Goal: Information Seeking & Learning: Understand process/instructions

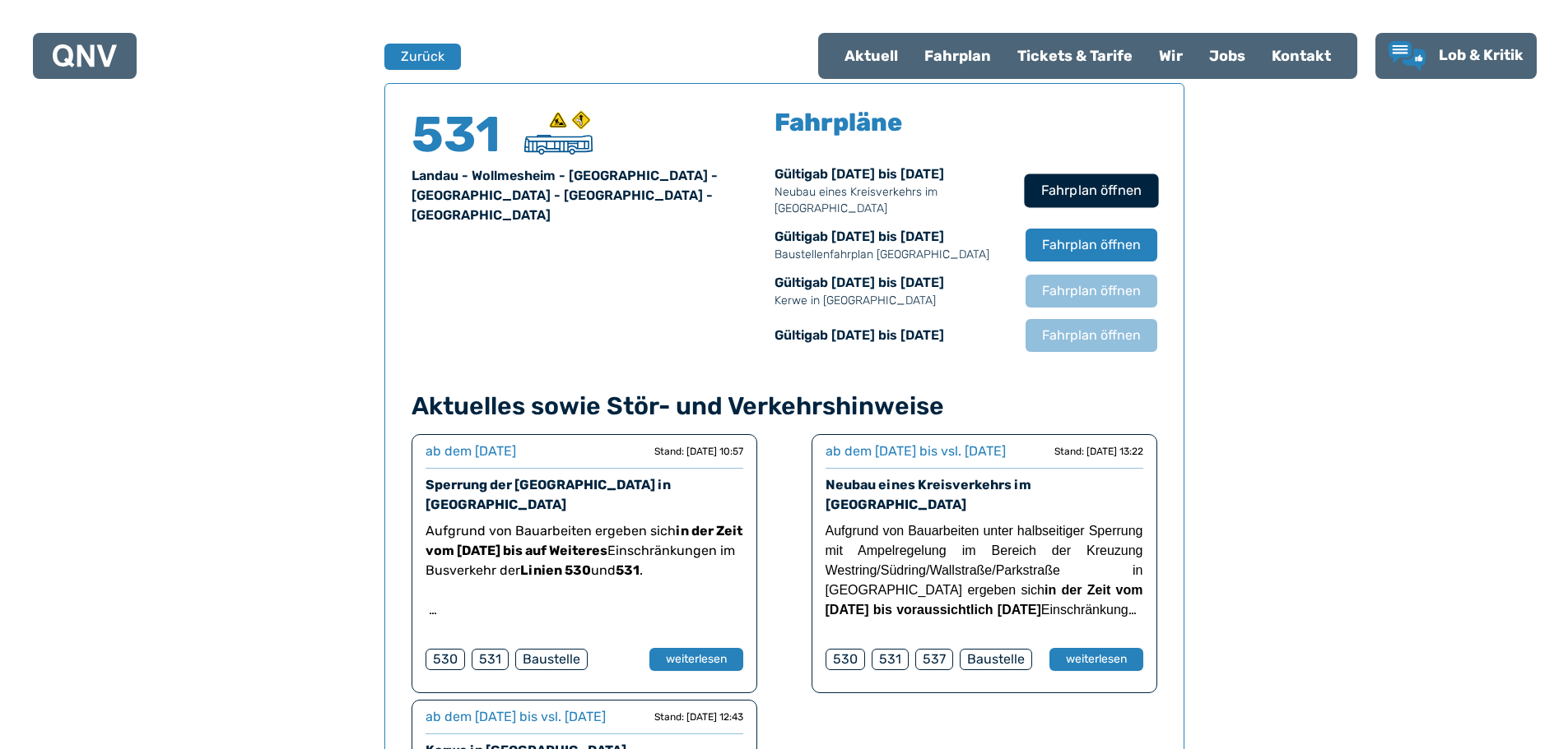
click at [1074, 187] on span "Fahrplan öffnen" at bounding box center [1090, 190] width 100 height 20
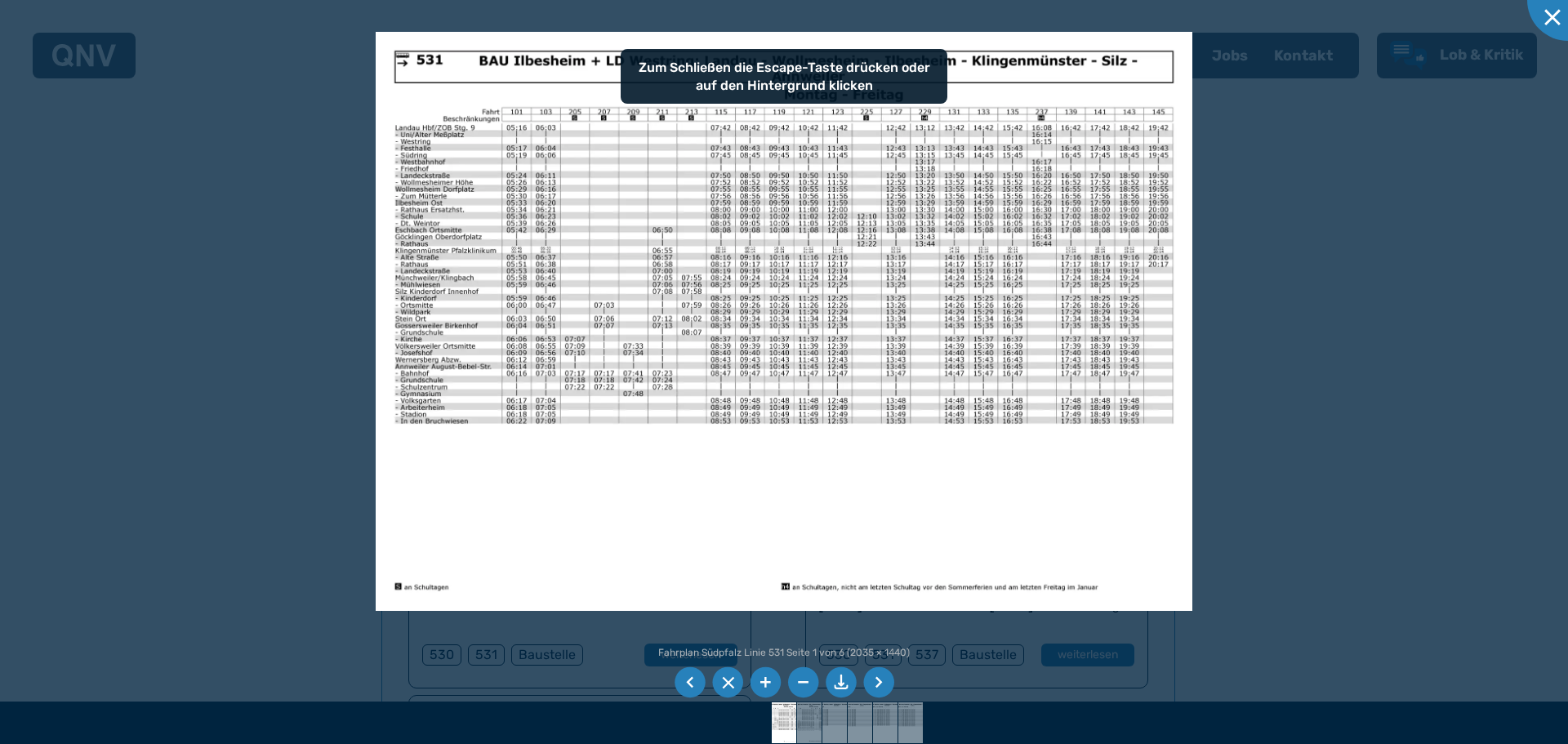
click at [707, 270] on img at bounding box center [784, 321] width 817 height 578
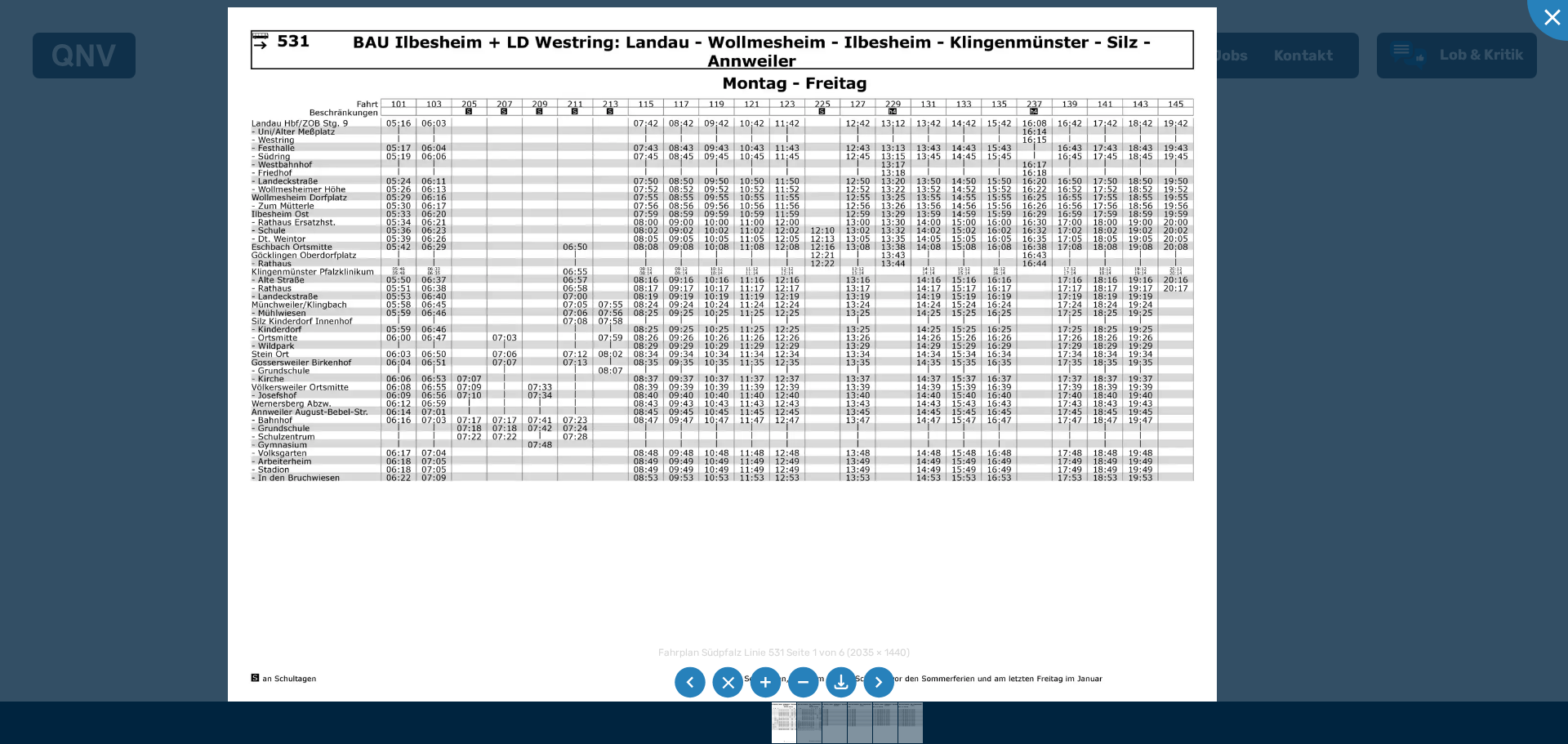
click at [885, 686] on li at bounding box center [878, 683] width 31 height 31
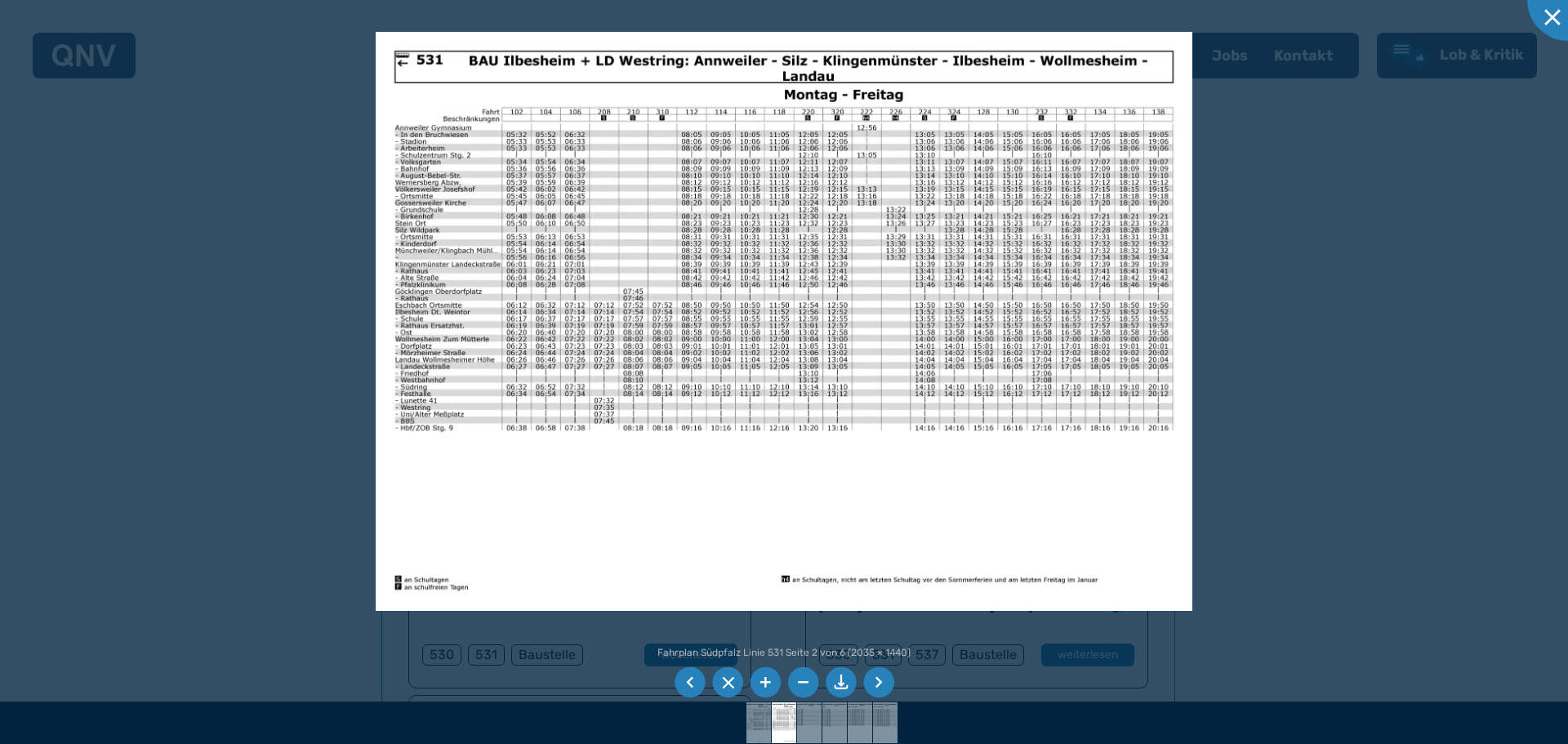
click at [877, 685] on li at bounding box center [878, 683] width 31 height 31
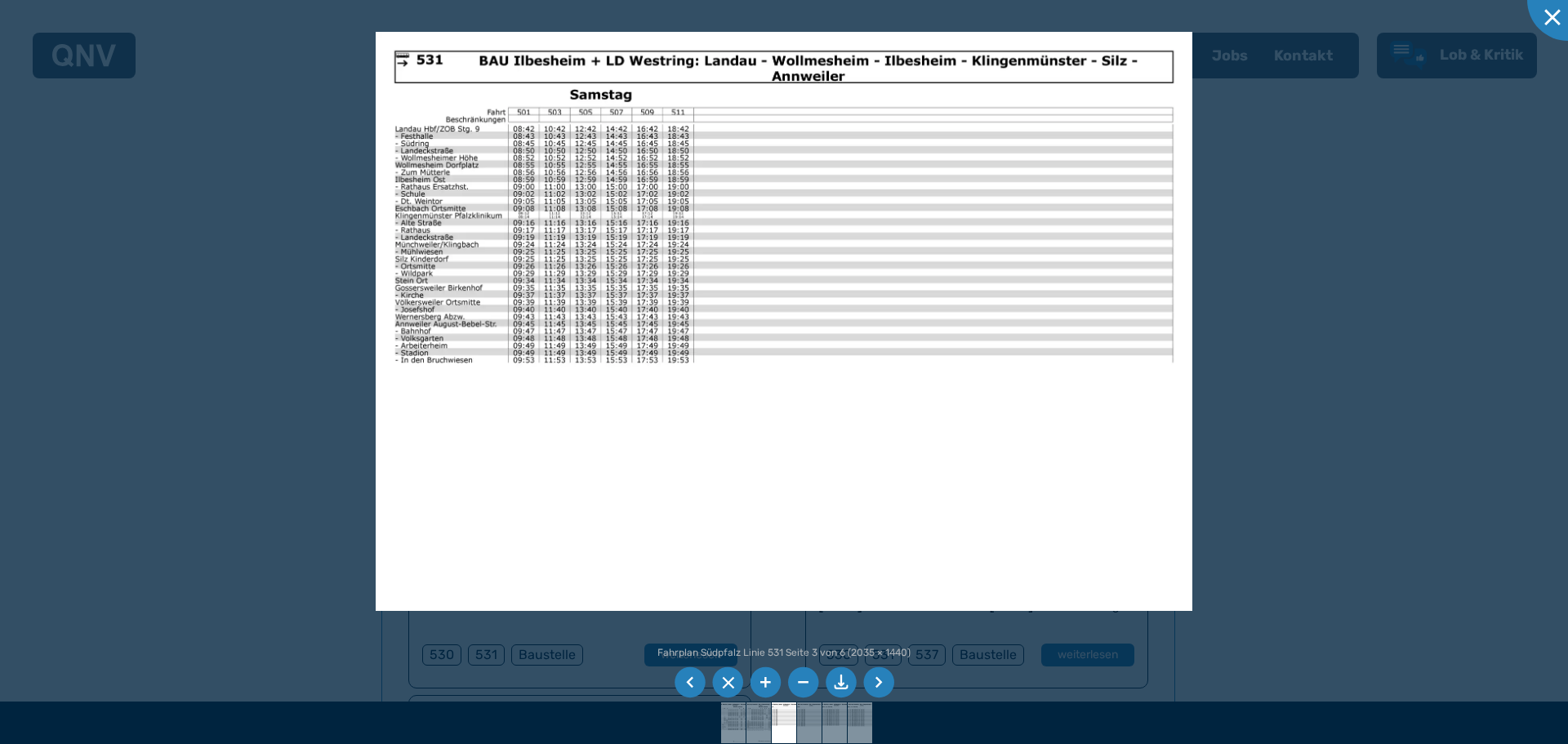
click at [874, 685] on li at bounding box center [878, 683] width 31 height 31
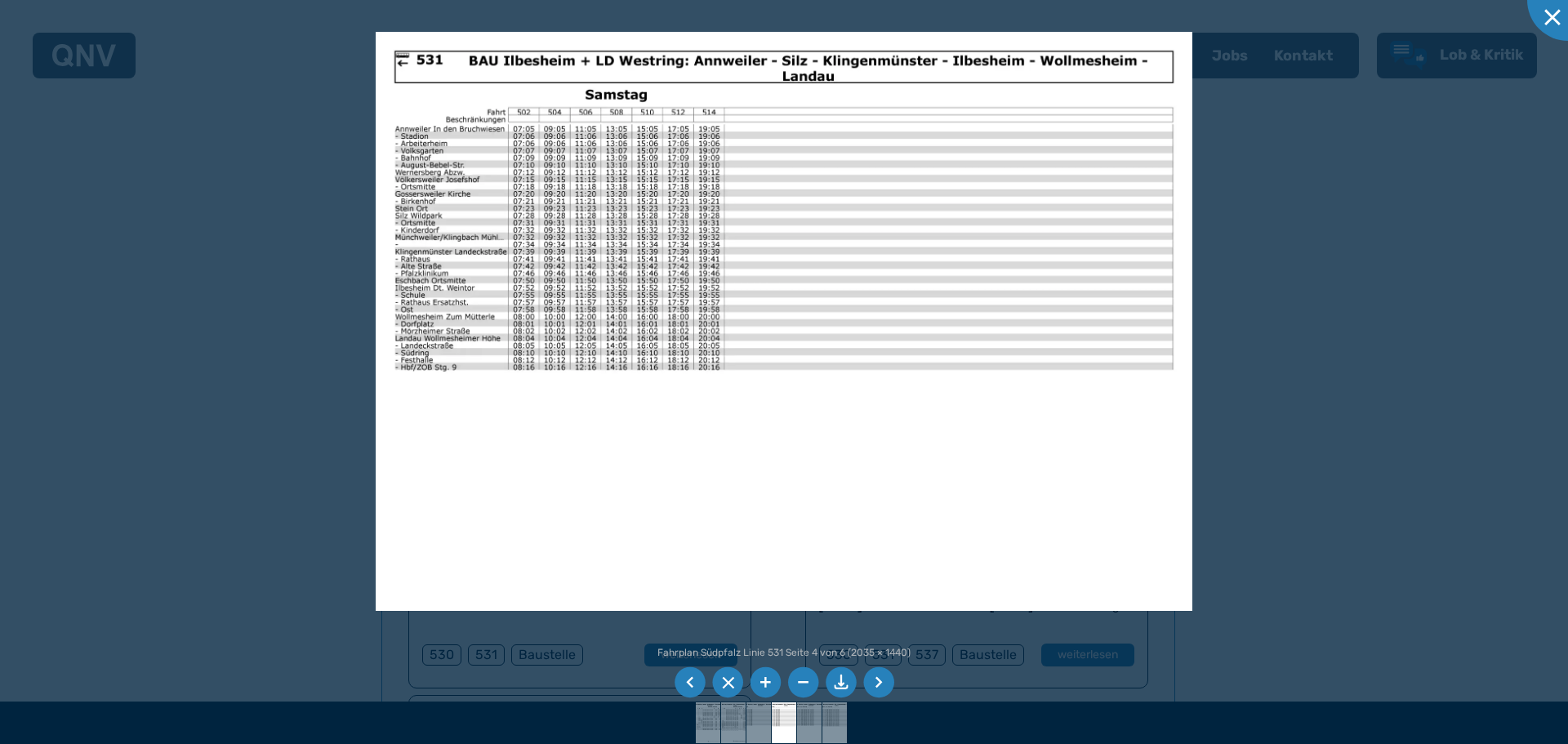
click at [681, 681] on li at bounding box center [690, 683] width 31 height 31
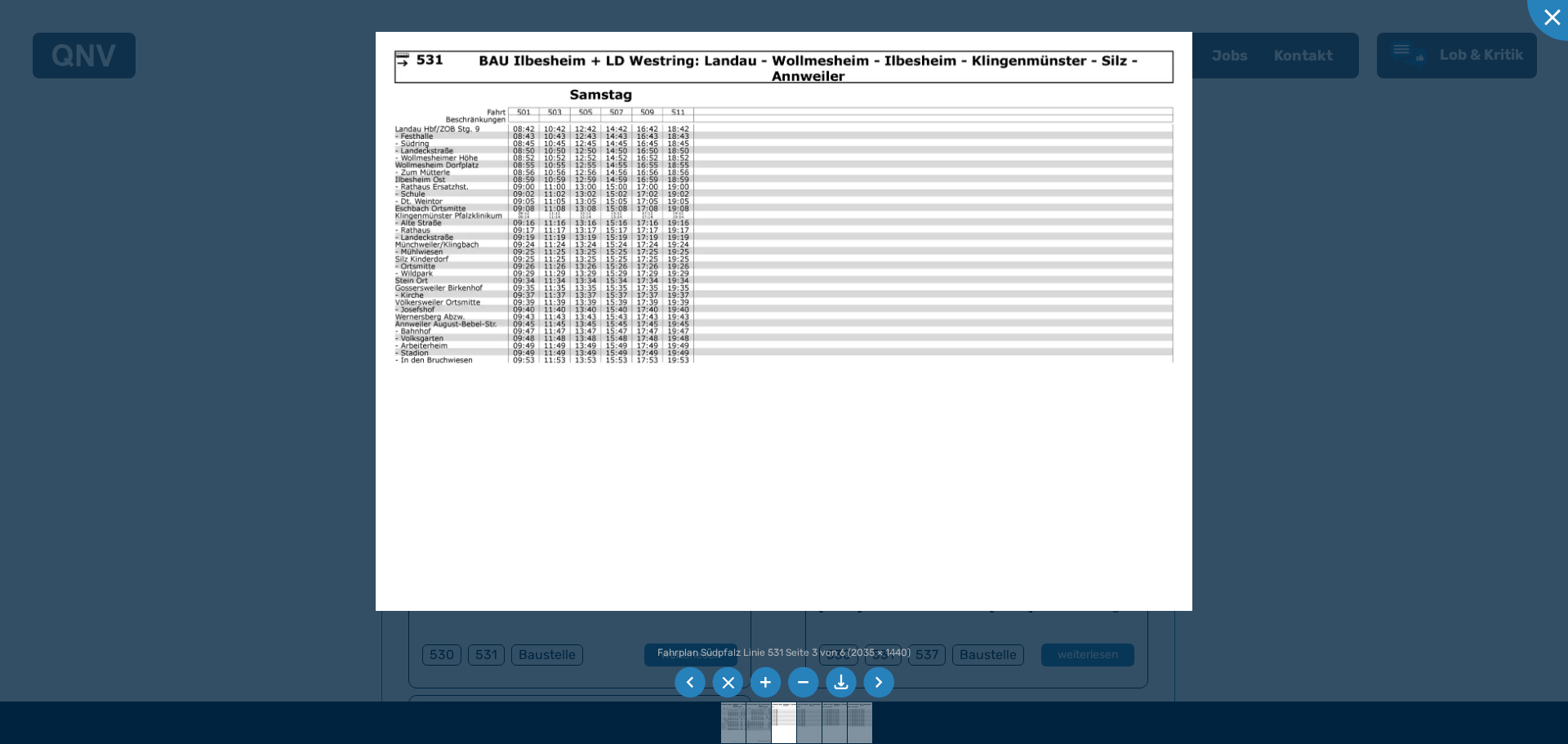
click at [691, 686] on li at bounding box center [690, 683] width 31 height 31
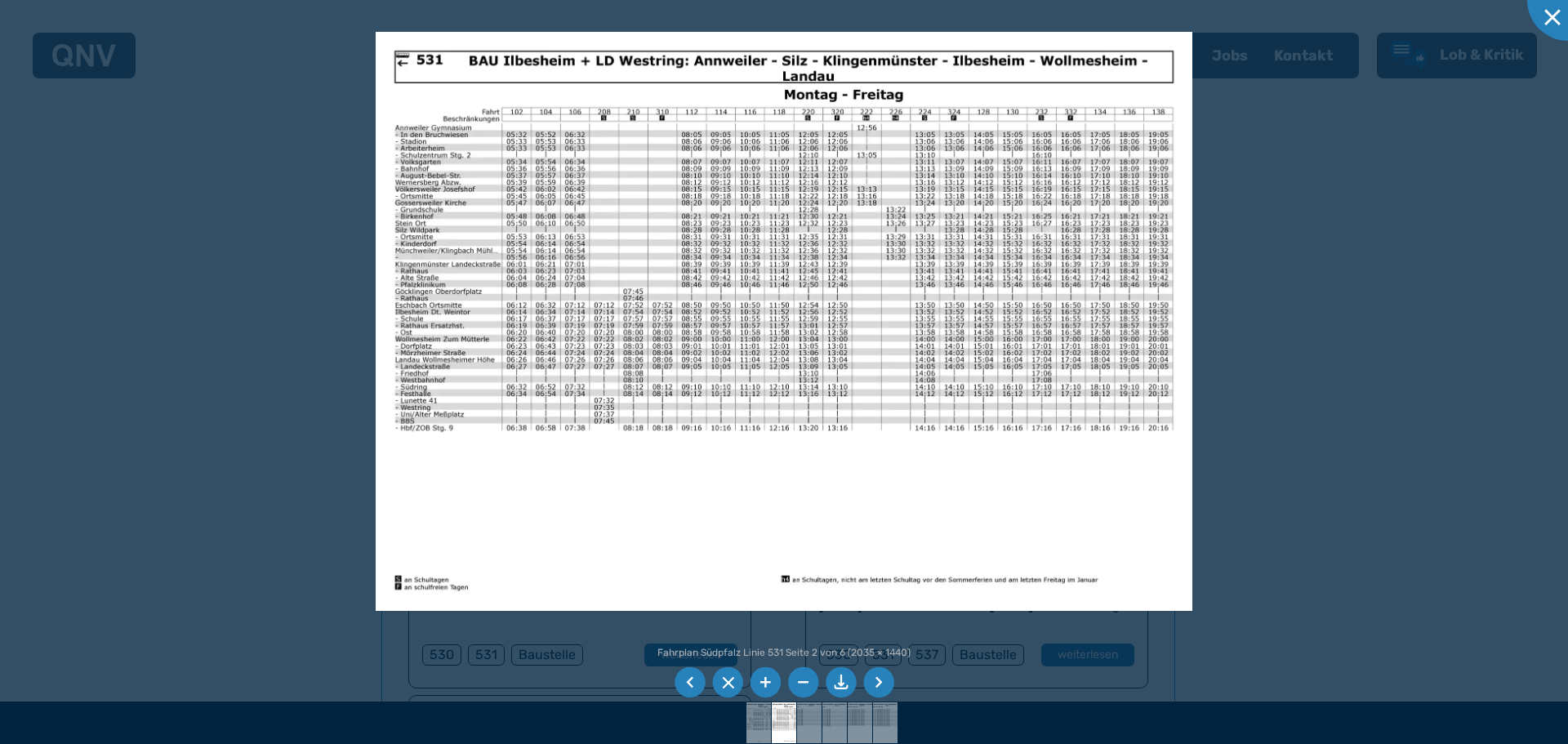
click at [689, 686] on li at bounding box center [690, 683] width 31 height 31
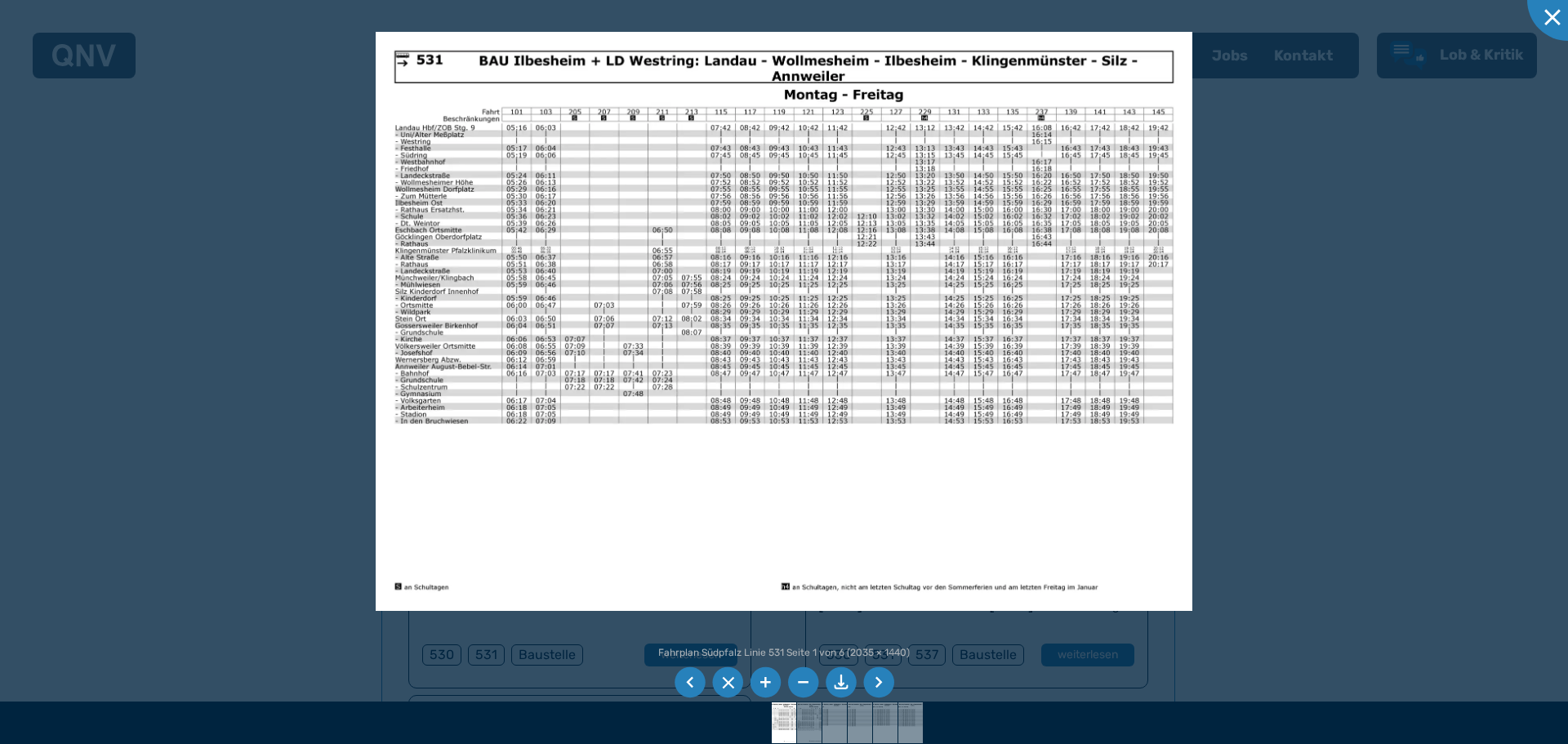
click at [686, 686] on li at bounding box center [690, 683] width 31 height 31
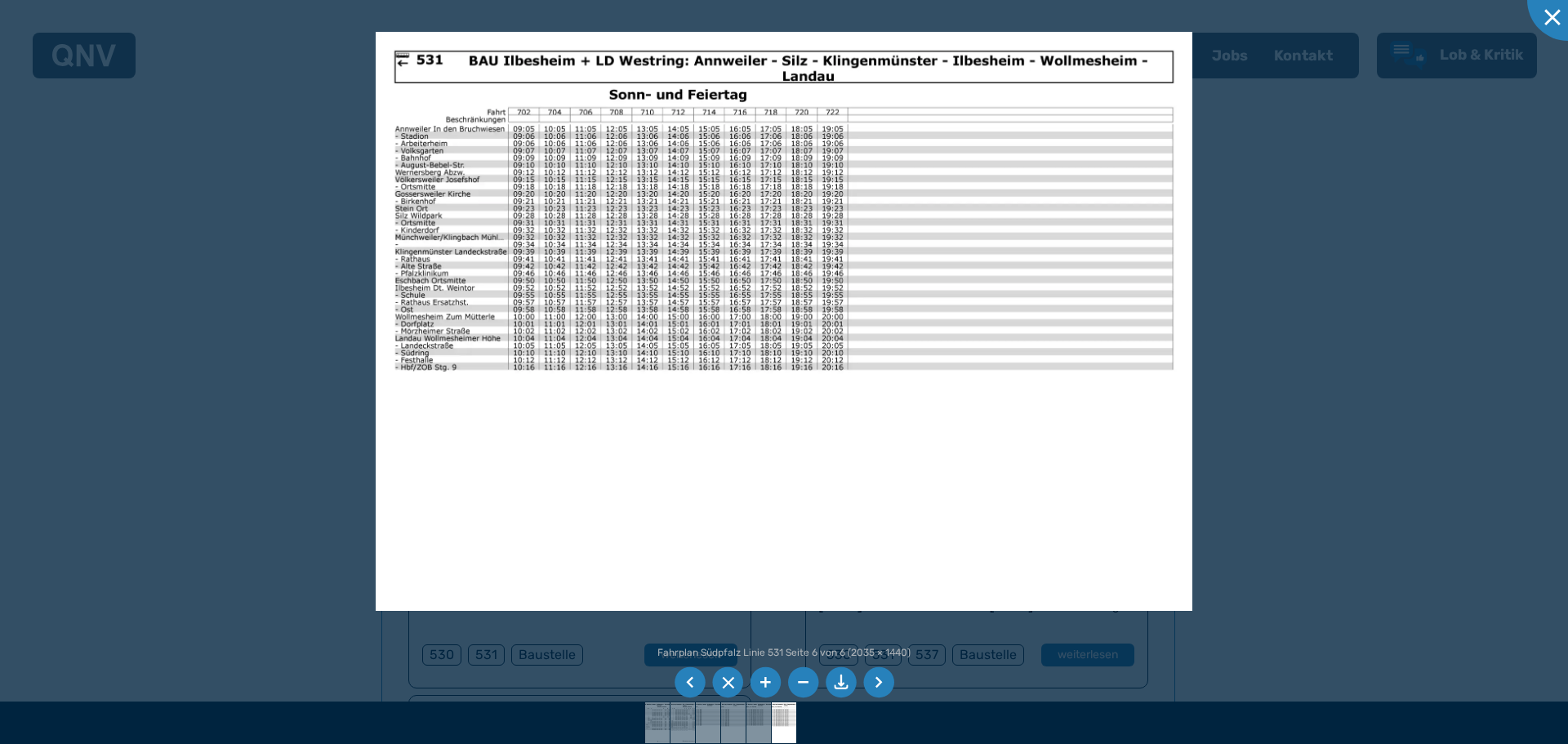
click at [686, 686] on li at bounding box center [690, 683] width 31 height 31
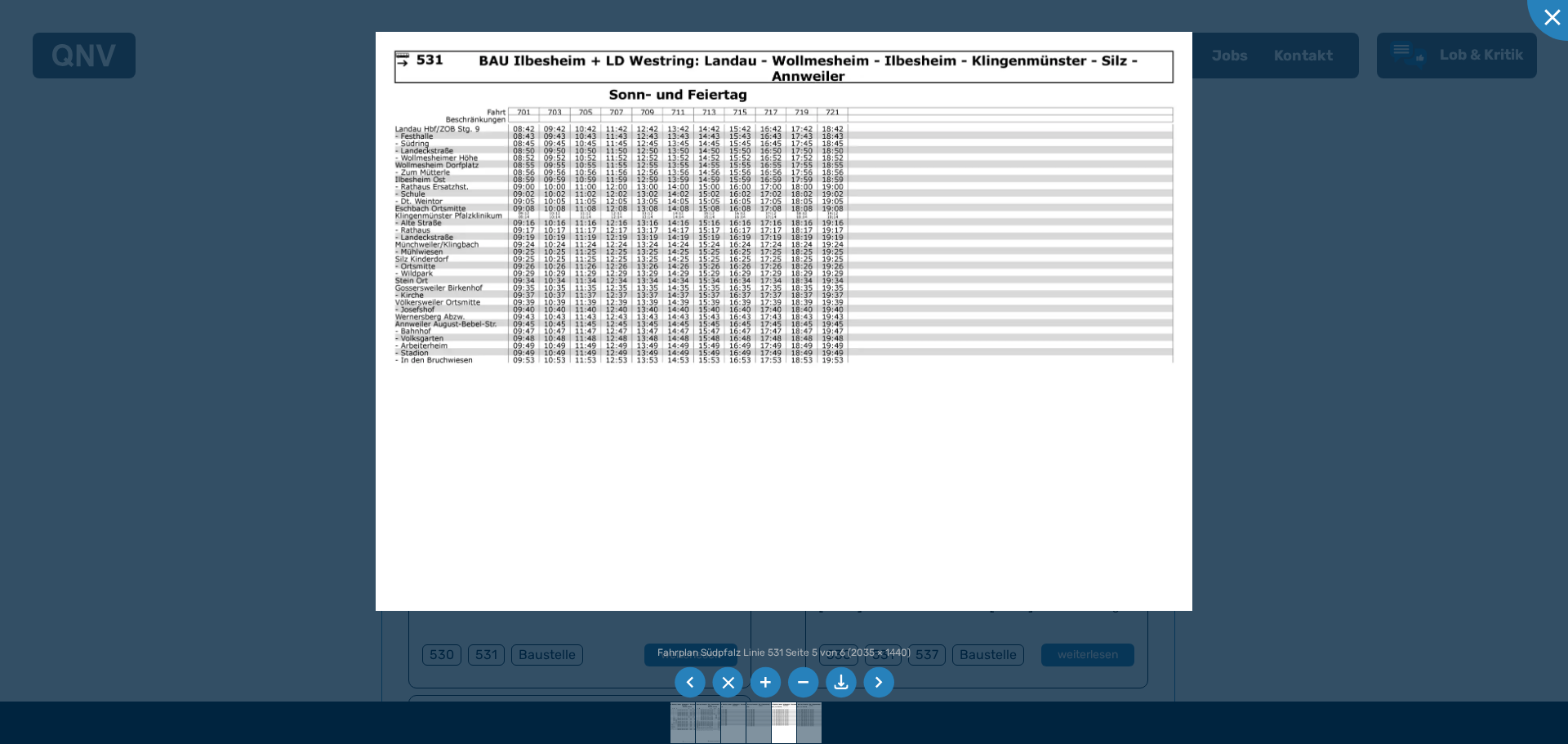
click at [683, 686] on li at bounding box center [690, 683] width 31 height 31
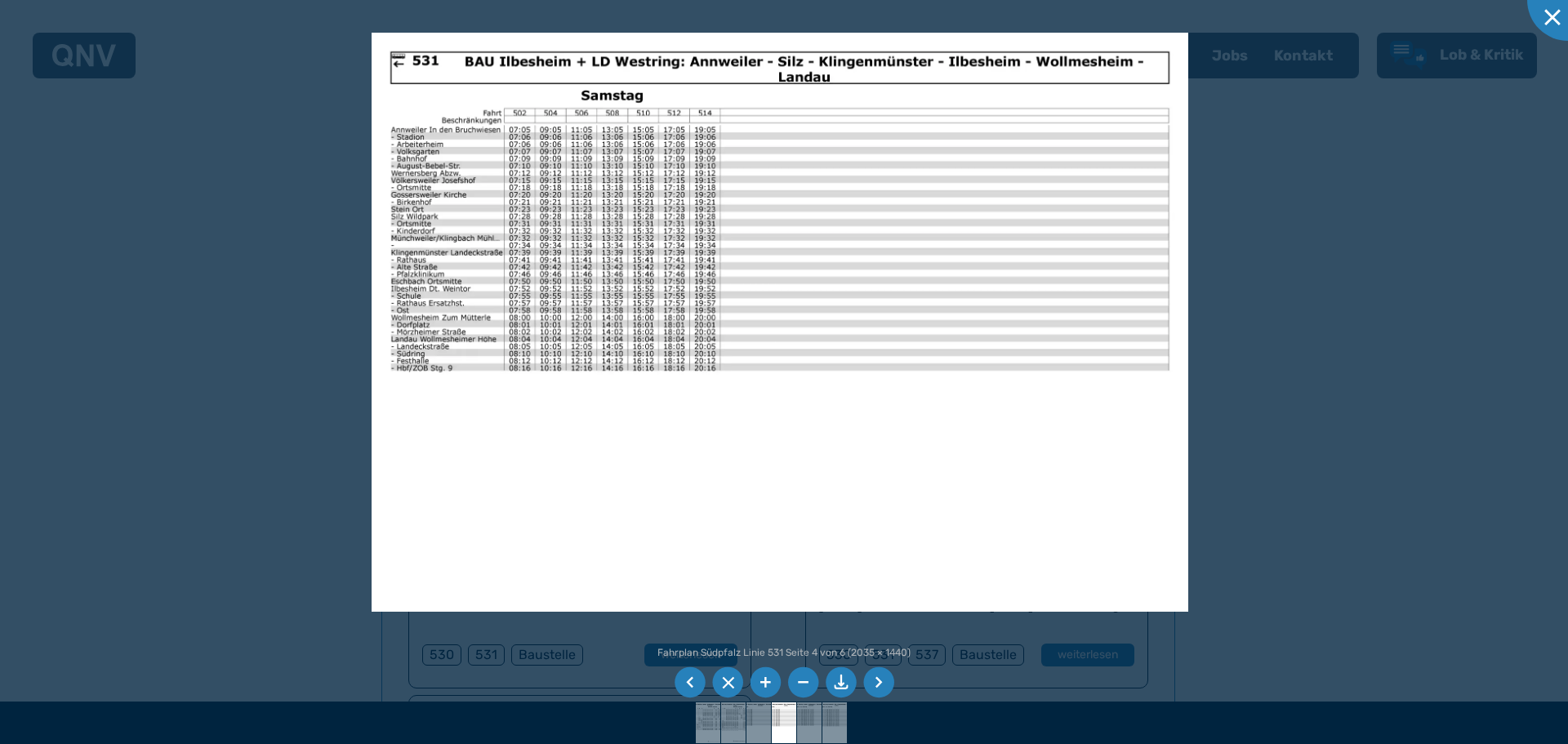
click at [662, 687] on div at bounding box center [784, 372] width 1568 height 744
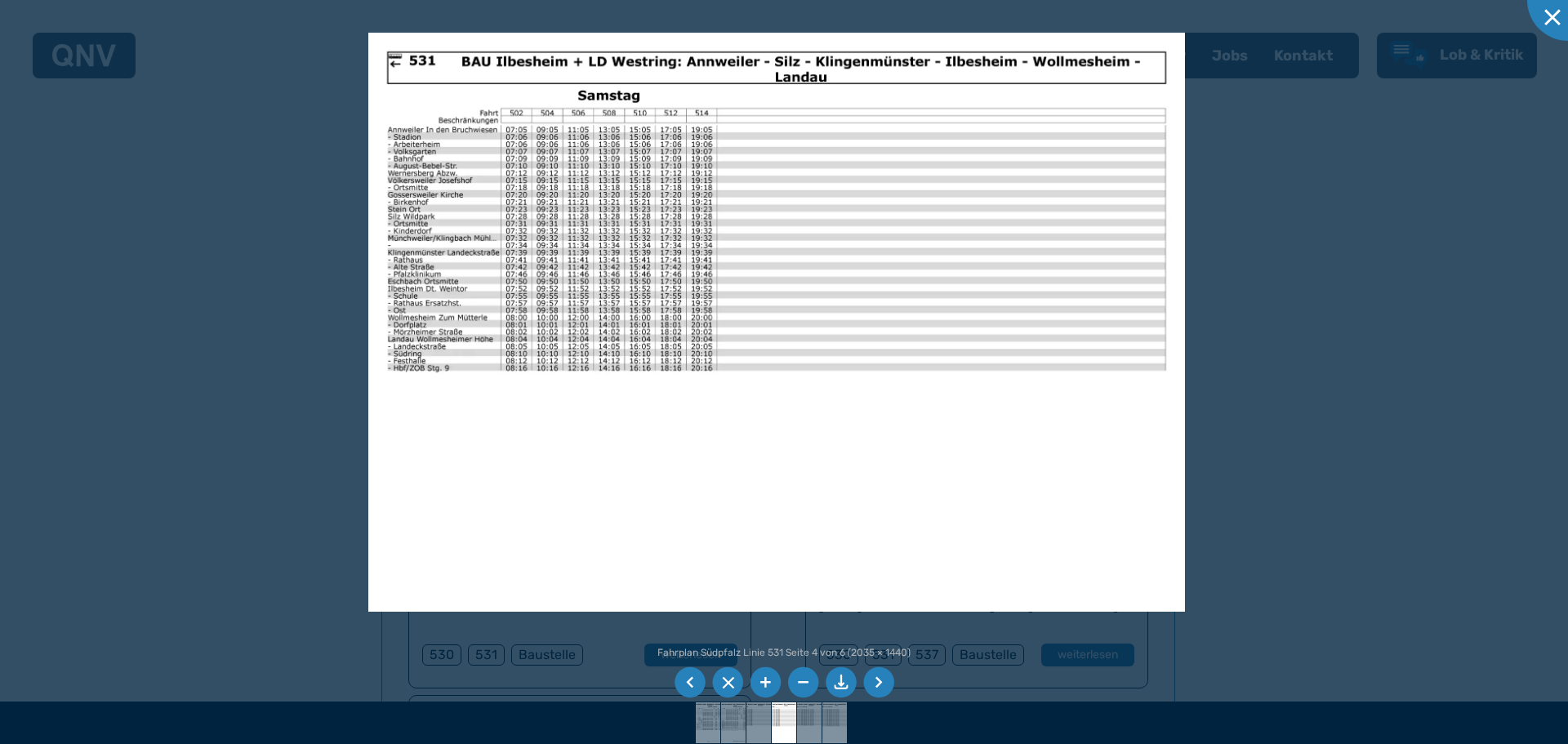
click at [686, 680] on li at bounding box center [690, 683] width 31 height 31
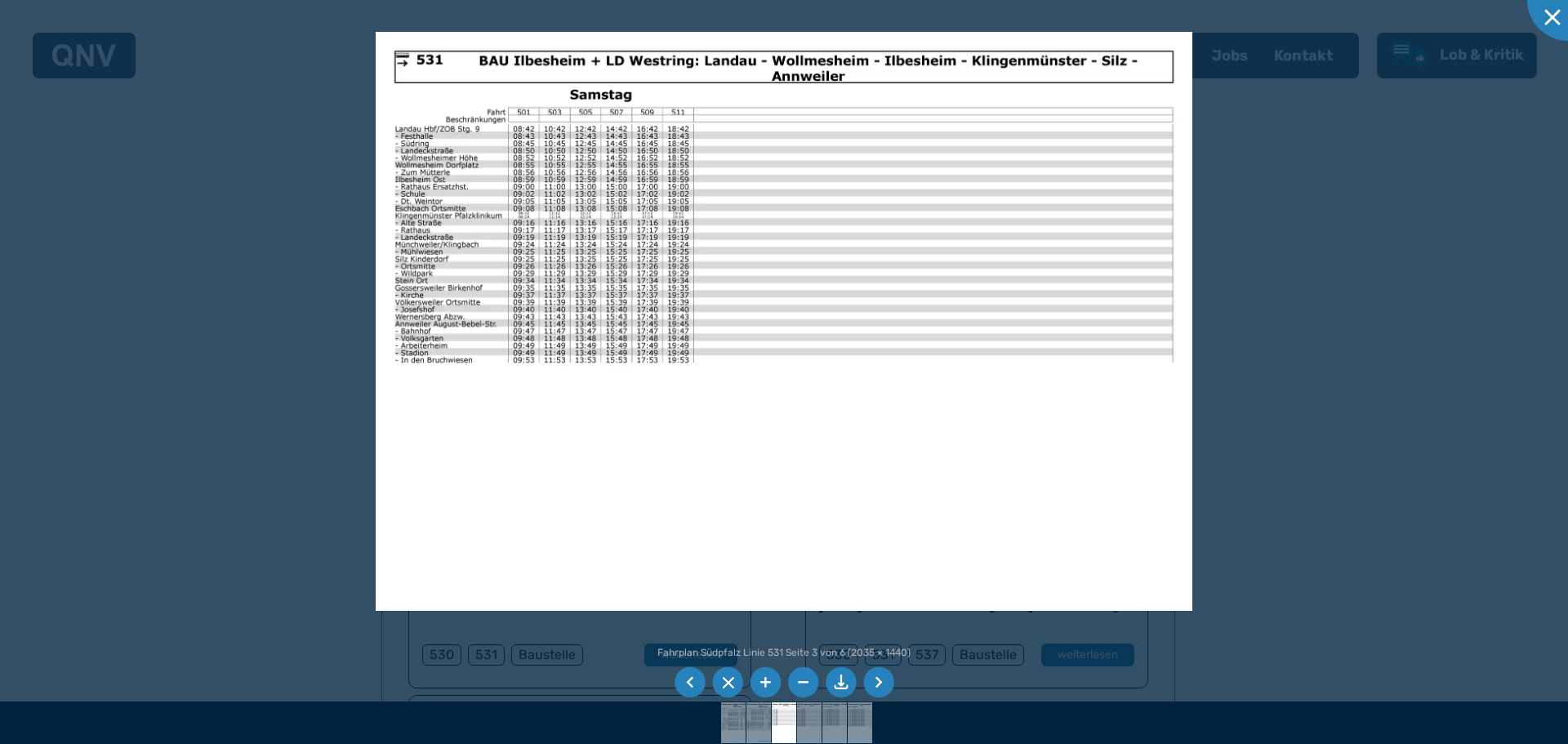
click at [879, 687] on li at bounding box center [878, 683] width 31 height 31
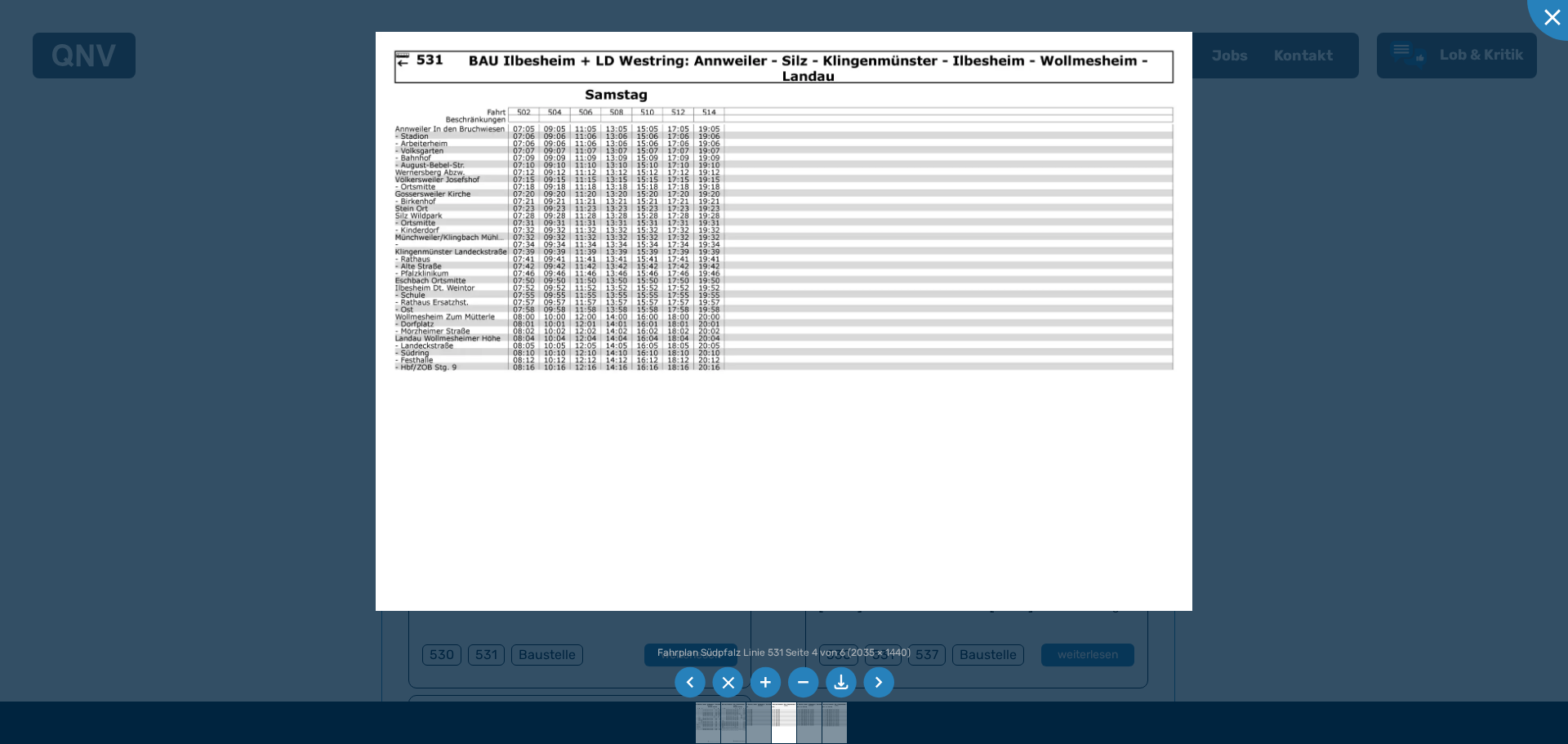
click at [854, 691] on ul at bounding box center [784, 682] width 226 height 37
click at [874, 681] on li at bounding box center [878, 683] width 31 height 31
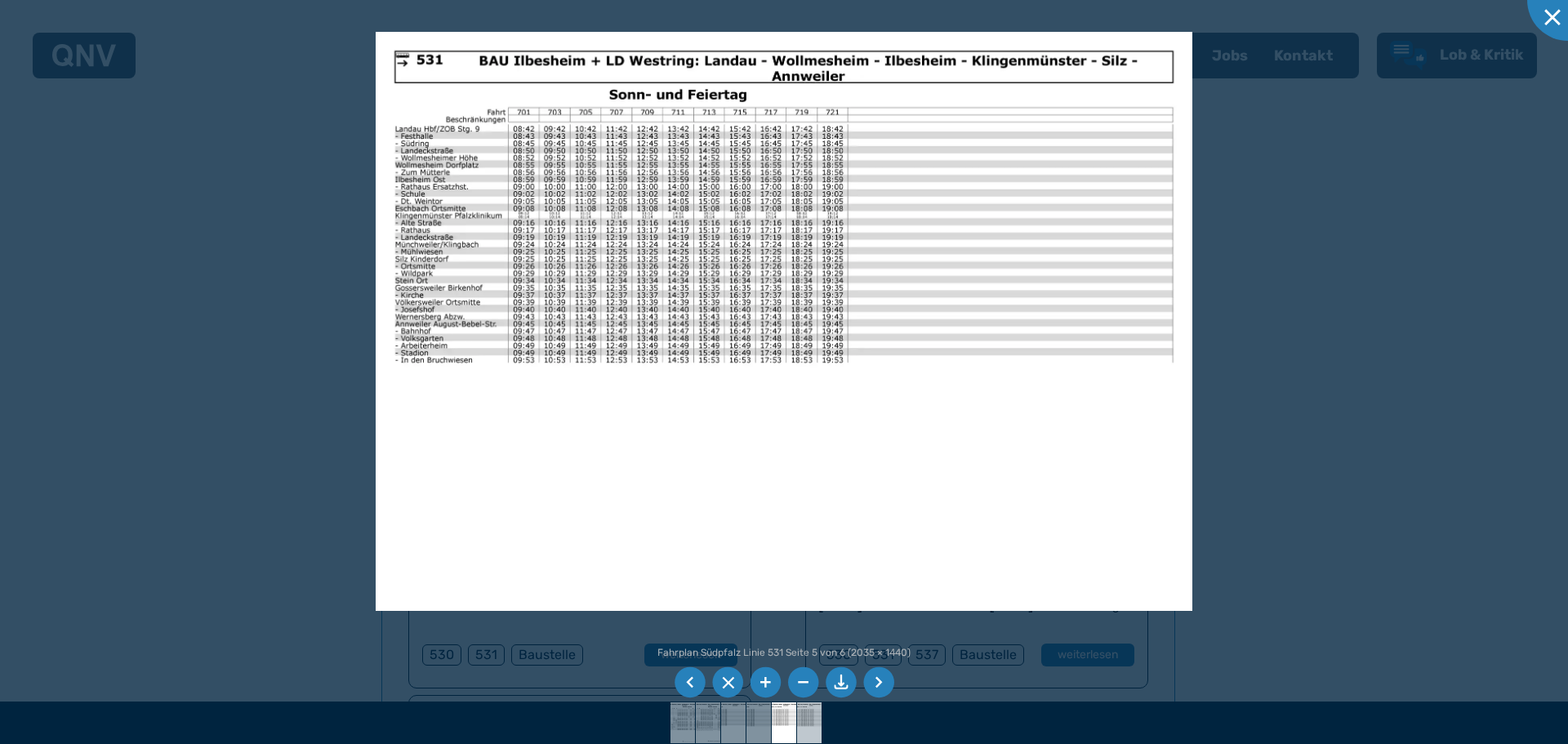
click at [807, 724] on img at bounding box center [810, 723] width 58 height 41
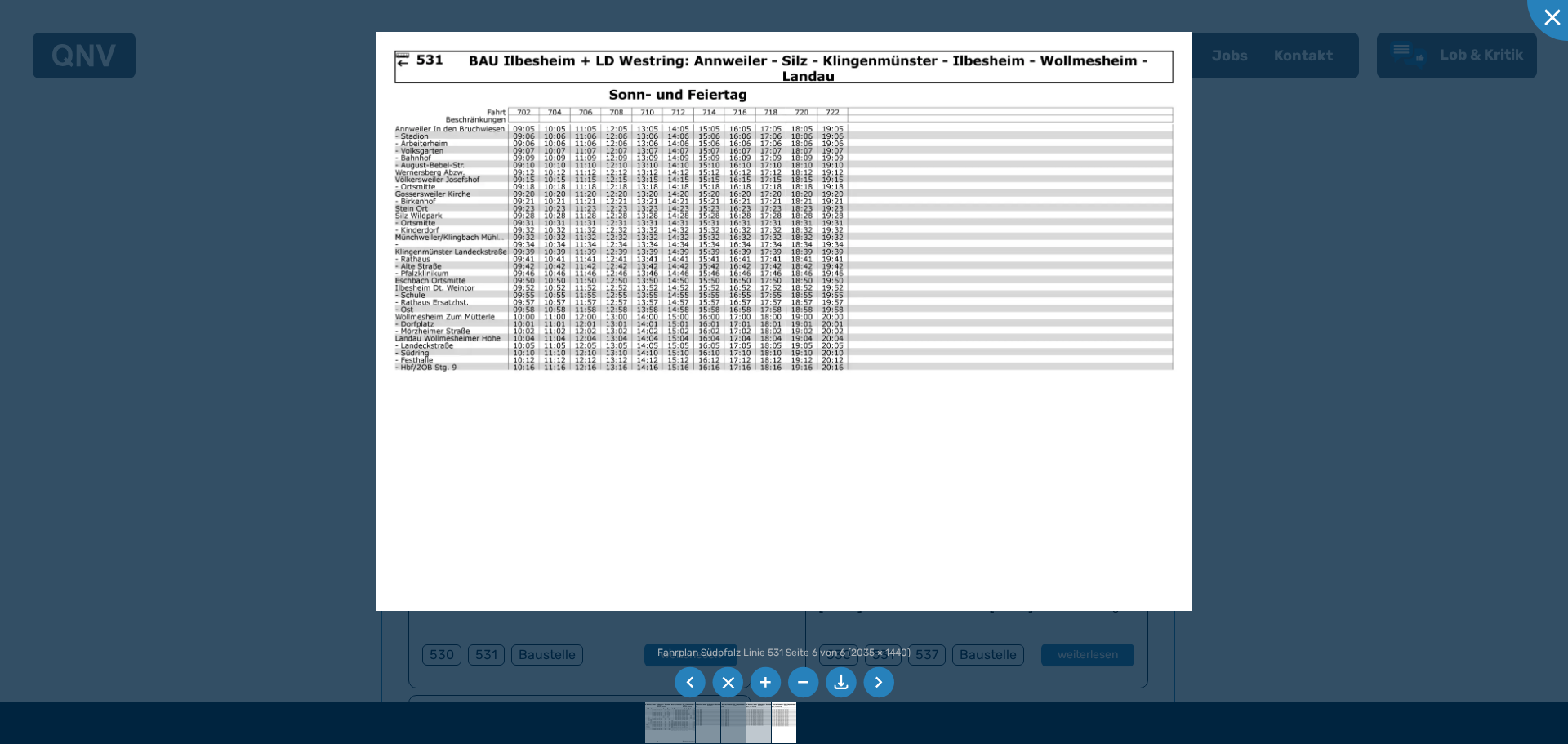
click at [748, 716] on img at bounding box center [759, 723] width 58 height 41
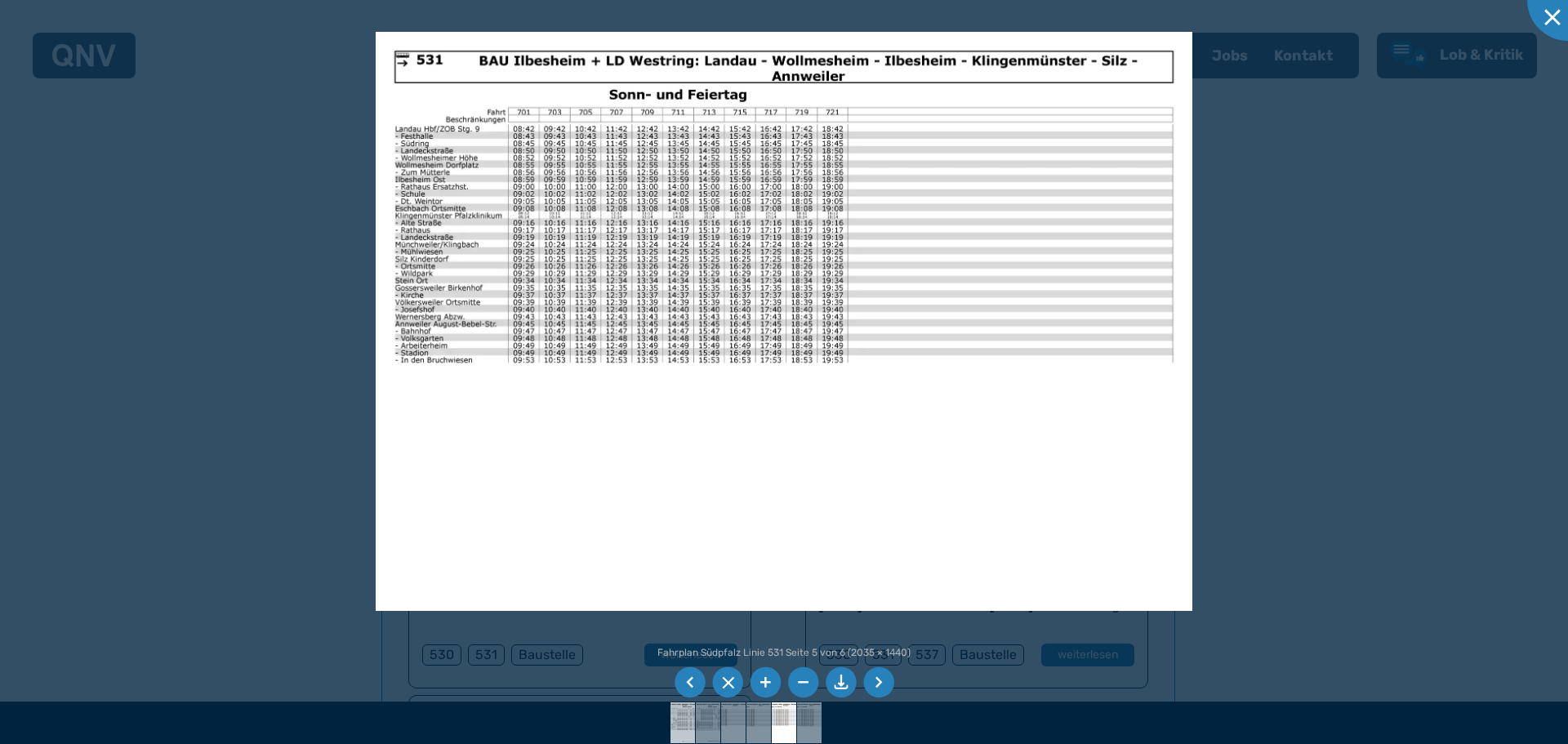
click at [691, 715] on img at bounding box center [684, 723] width 58 height 41
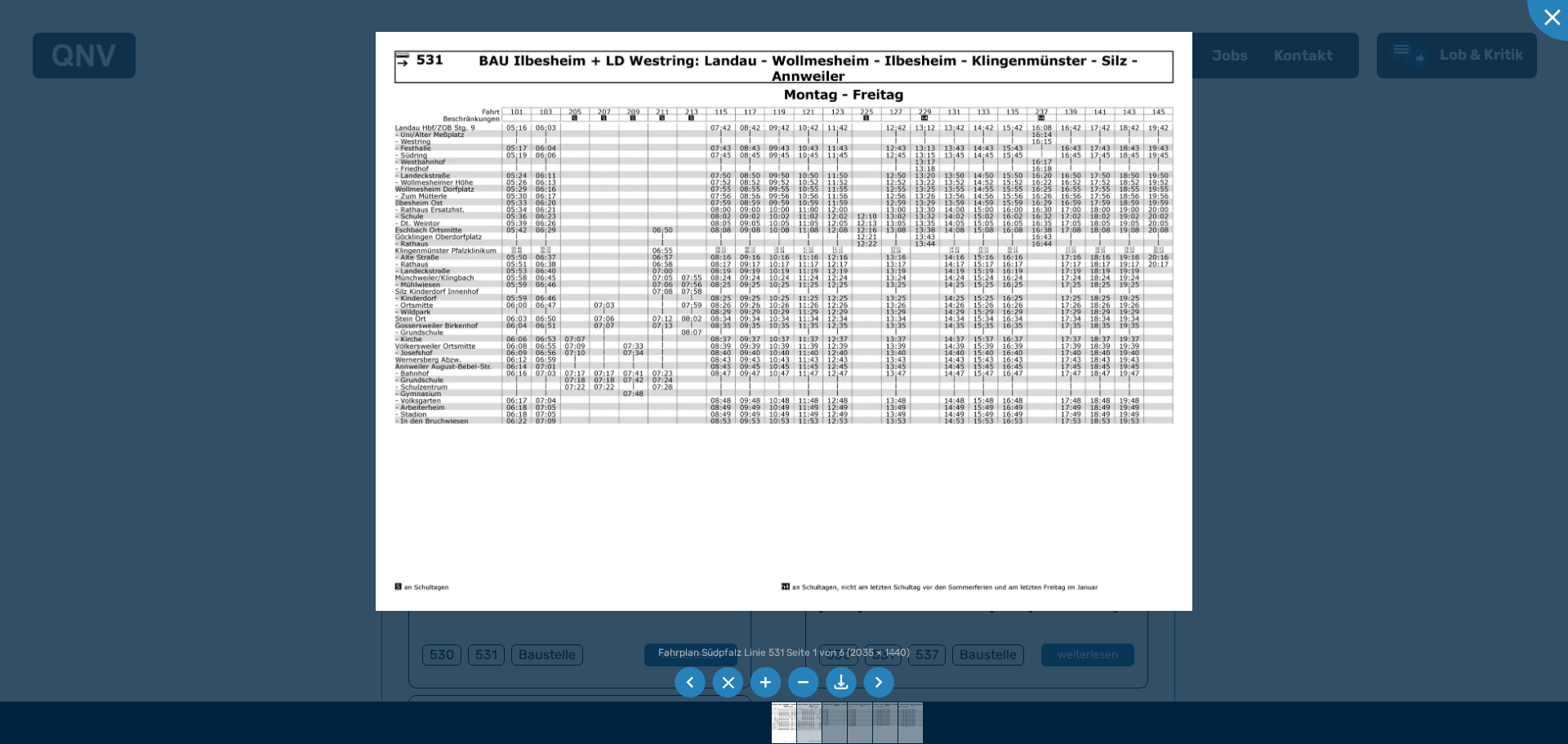
click at [799, 717] on img at bounding box center [810, 723] width 58 height 41
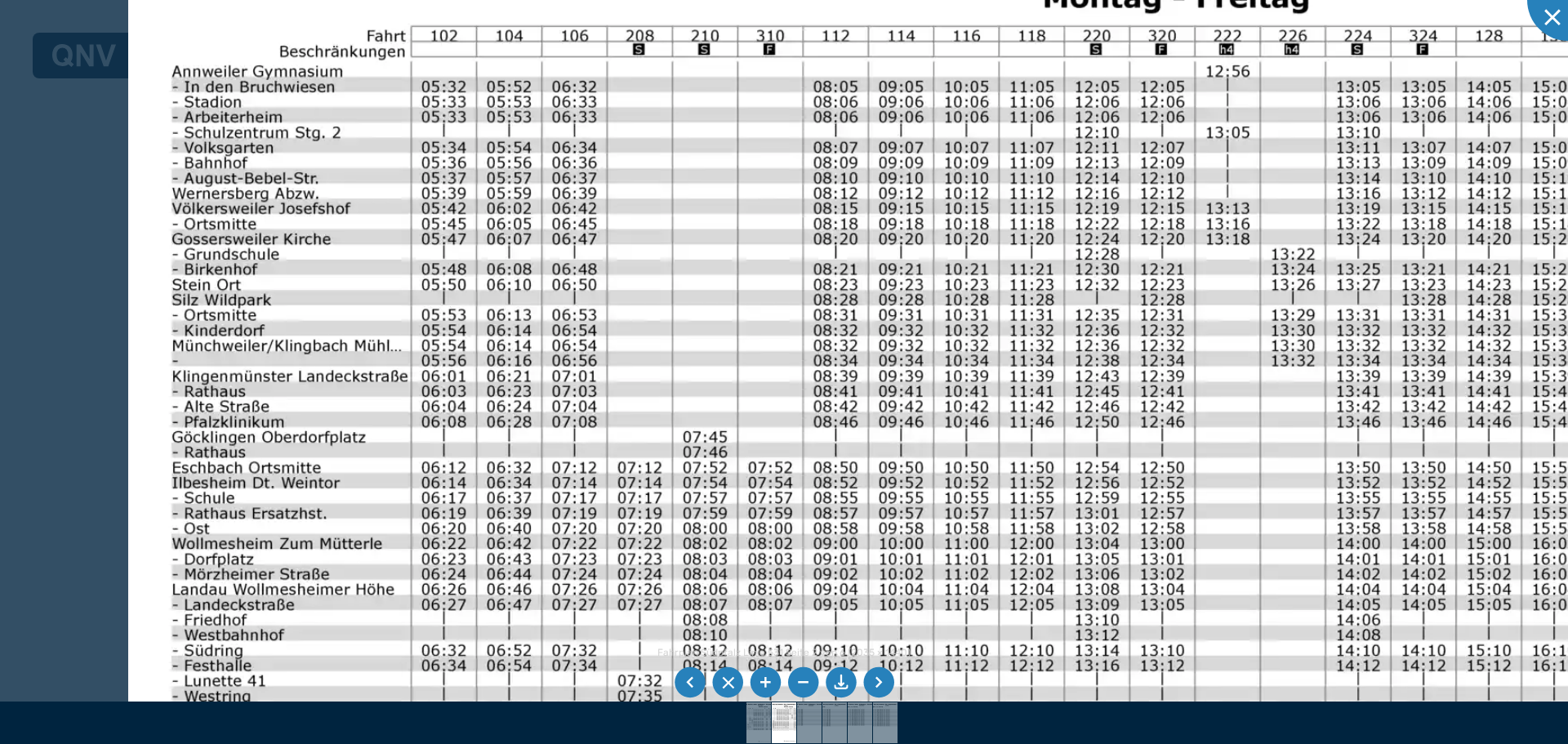
click at [752, 346] on img at bounding box center [1042, 504] width 1829 height 1294
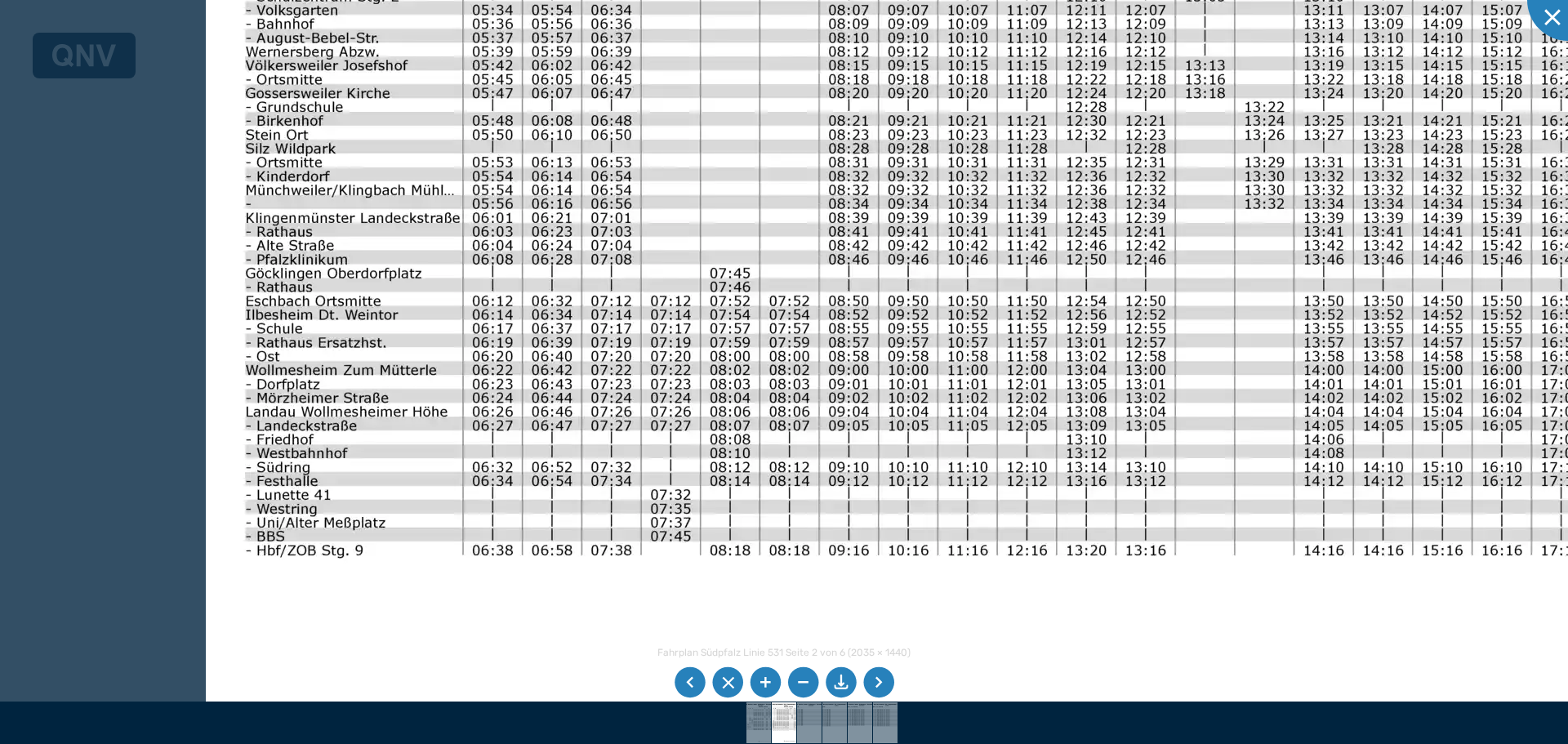
click at [858, 248] on img at bounding box center [1037, 334] width 1662 height 1176
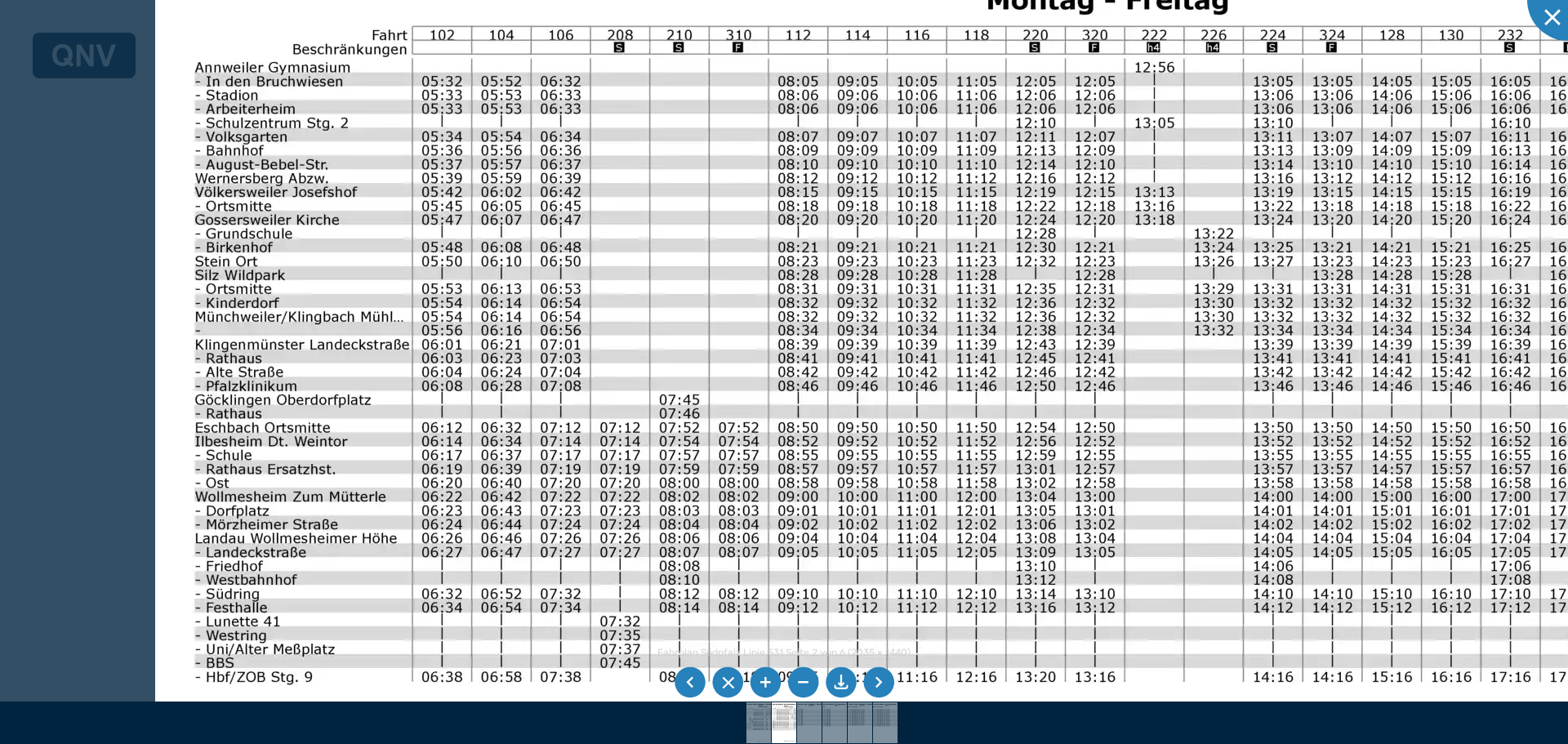
click at [771, 297] on img at bounding box center [986, 460] width 1662 height 1176
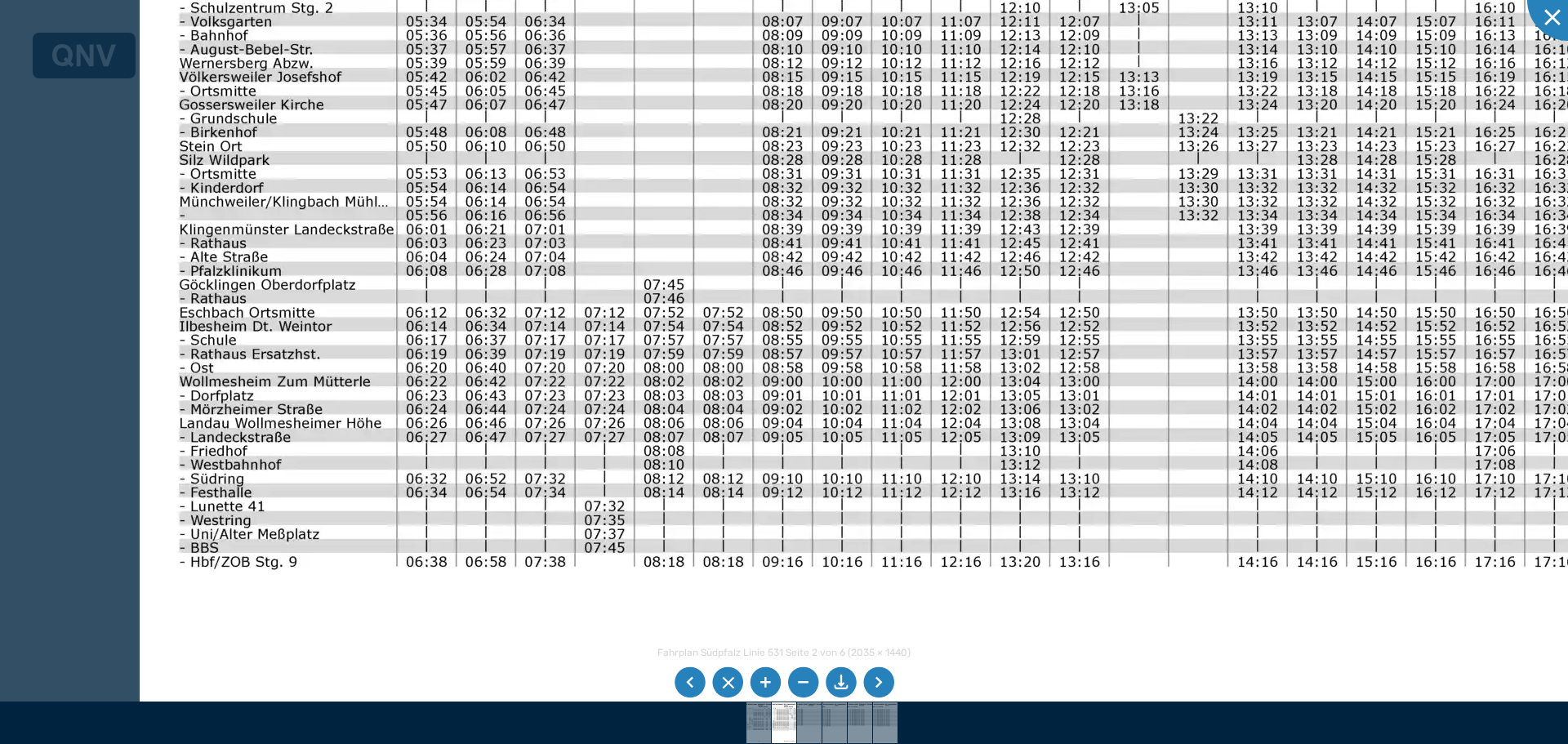
click at [702, 419] on img at bounding box center [971, 345] width 1662 height 1176
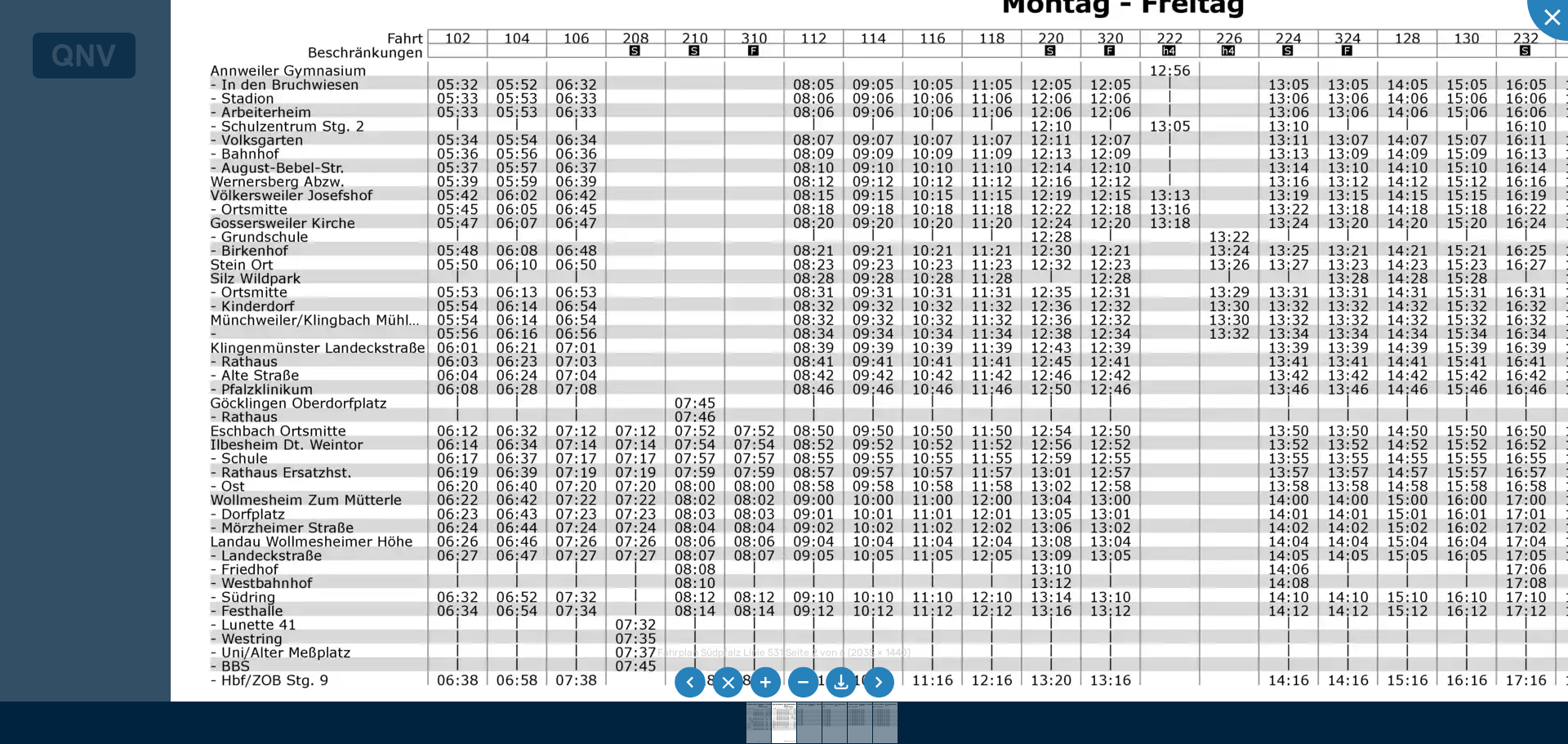
click at [663, 326] on img at bounding box center [1002, 463] width 1662 height 1176
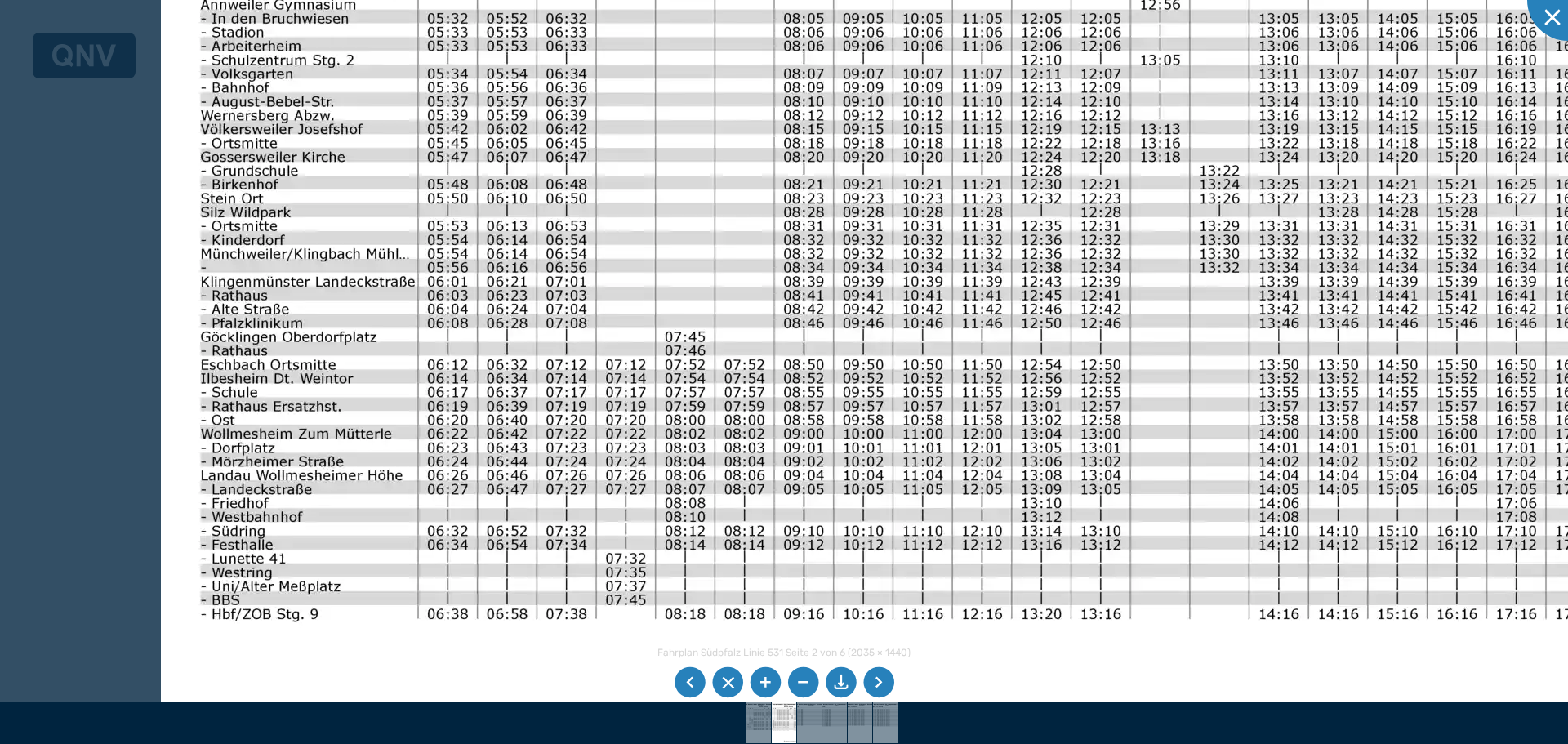
click at [646, 518] on img at bounding box center [992, 397] width 1662 height 1176
